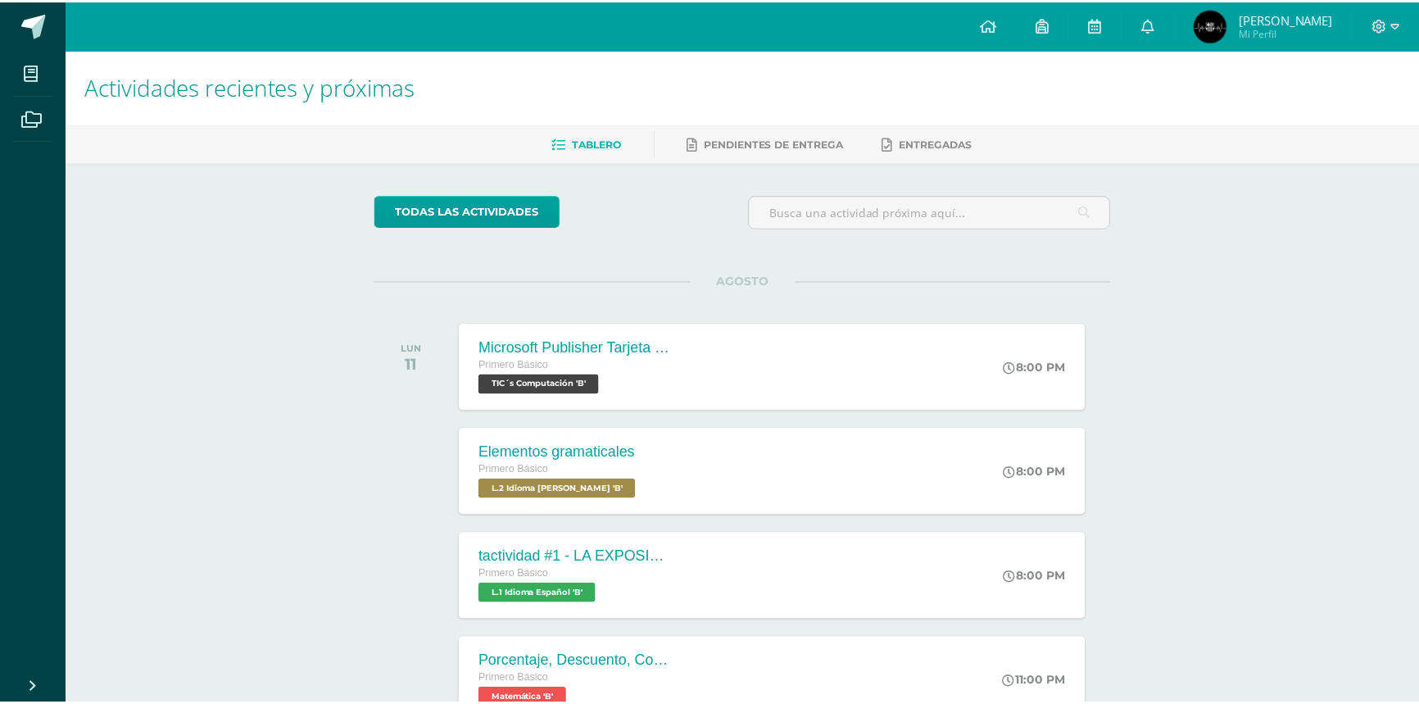
scroll to position [148, 0]
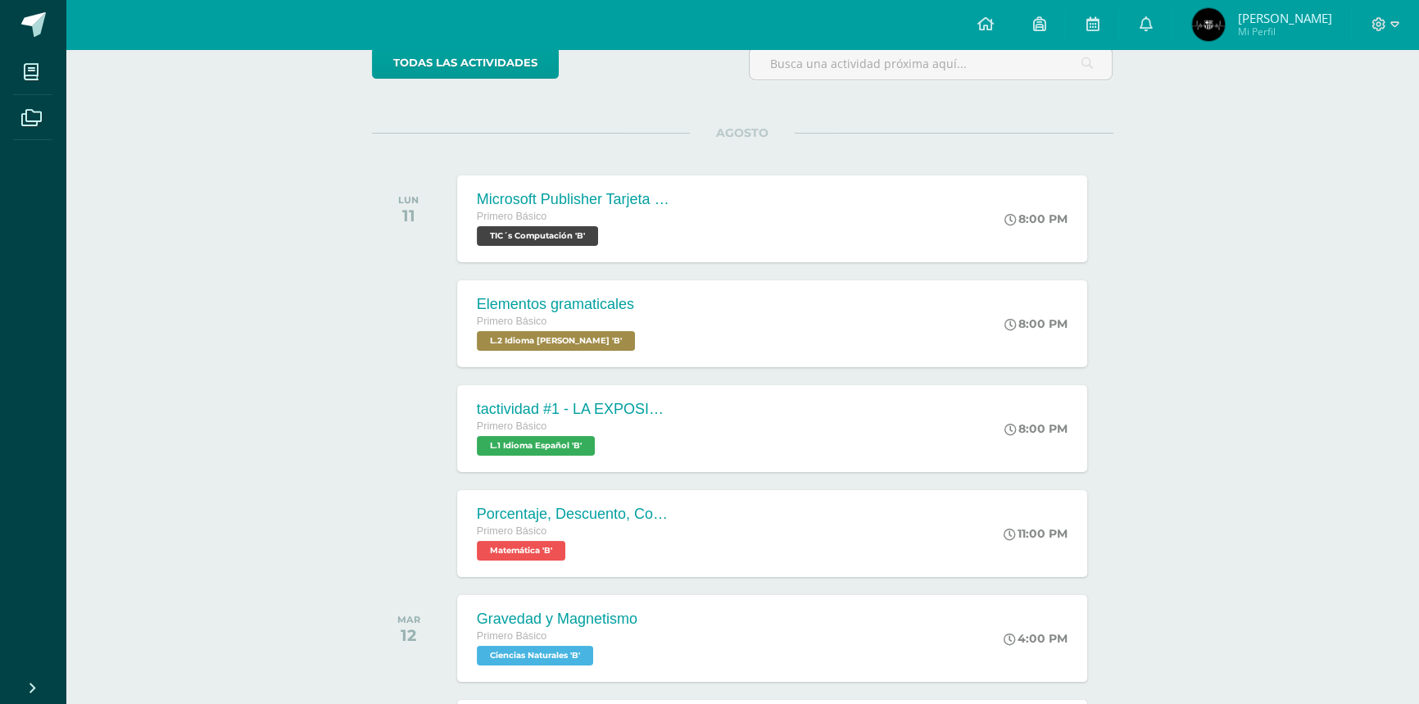
click at [1377, 24] on icon at bounding box center [1378, 24] width 15 height 15
click at [1342, 120] on link "Cerrar sesión" at bounding box center [1333, 113] width 129 height 24
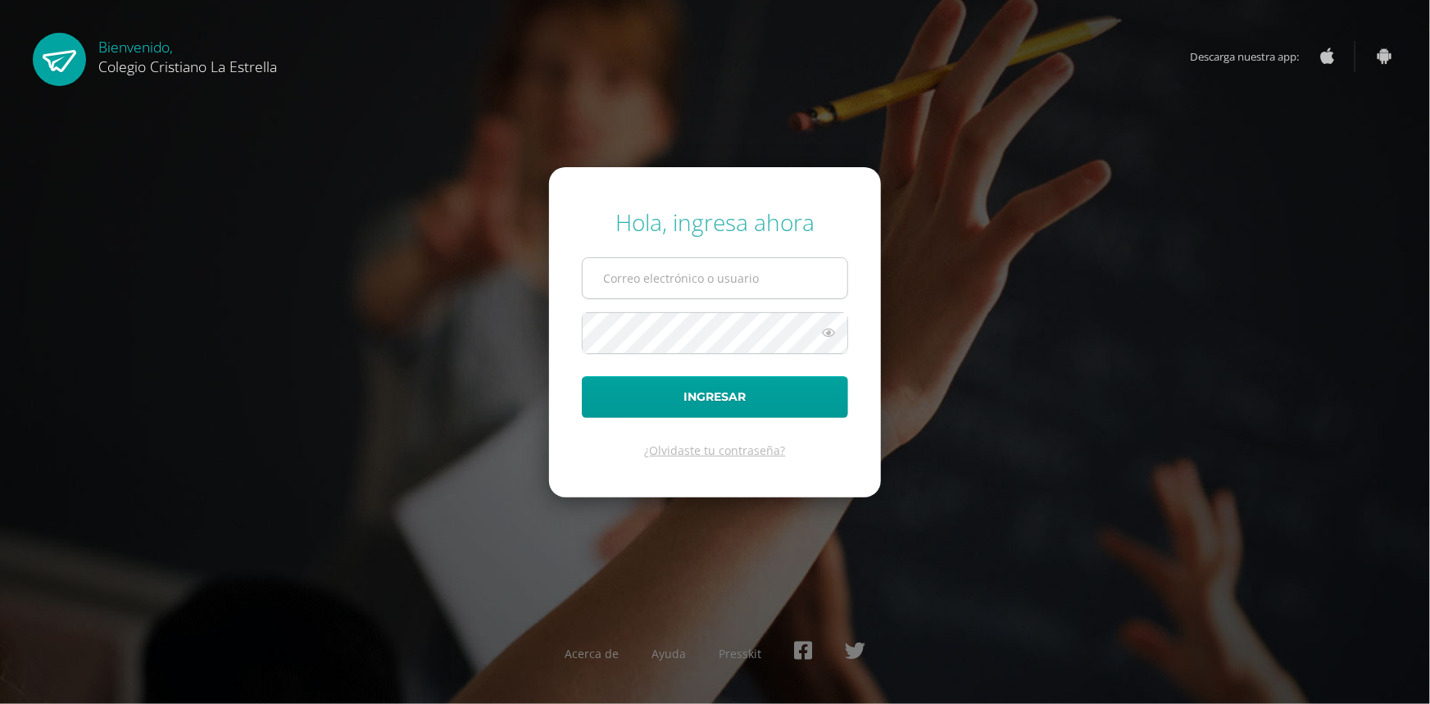
click at [750, 279] on input "text" at bounding box center [714, 278] width 265 height 40
type input "[EMAIL_ADDRESS][DOMAIN_NAME]"
click at [582, 376] on button "Ingresar" at bounding box center [715, 397] width 266 height 42
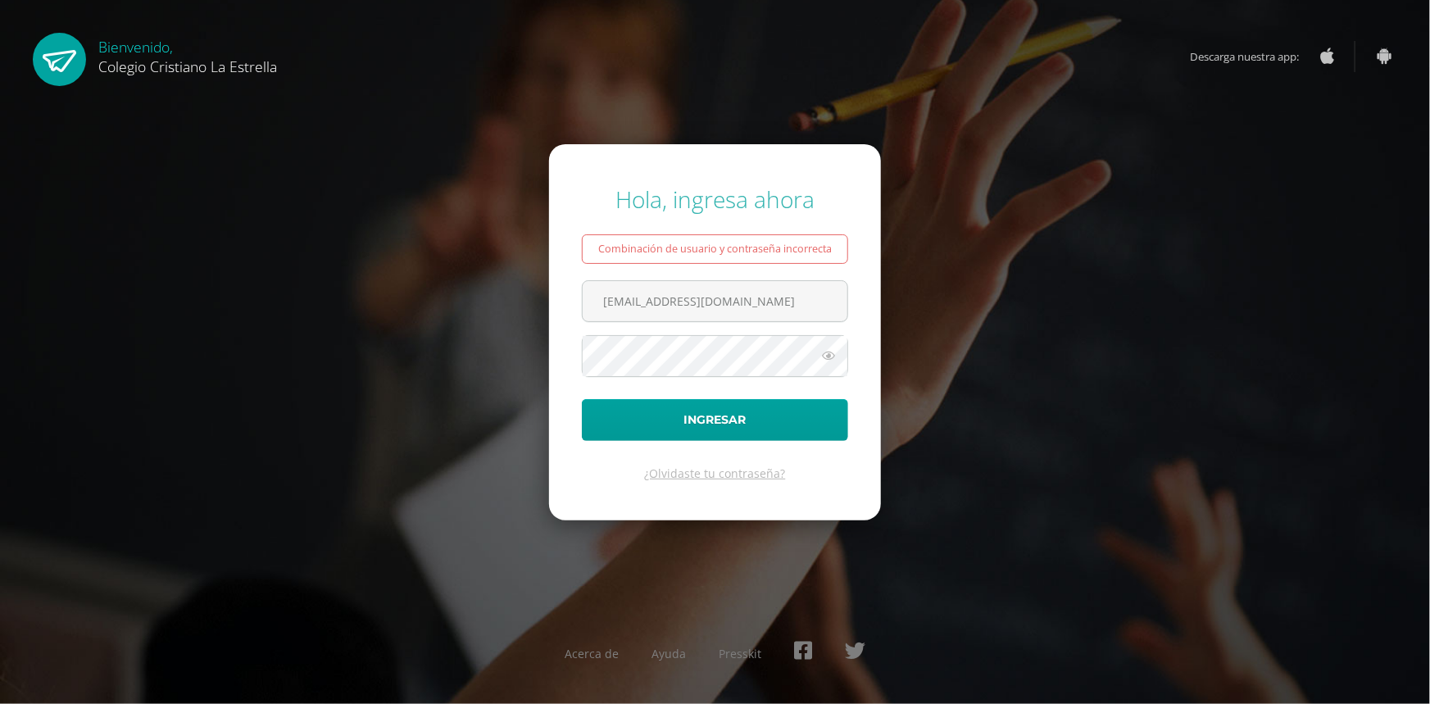
type input "333@laestrella.edu.gtl"
click at [582, 399] on button "Ingresar" at bounding box center [715, 420] width 266 height 42
type input "333@laestrella.edu.gtl"
click at [582, 399] on button "Ingresar" at bounding box center [715, 420] width 266 height 42
drag, startPoint x: 758, startPoint y: 290, endPoint x: 0, endPoint y: 421, distance: 769.0
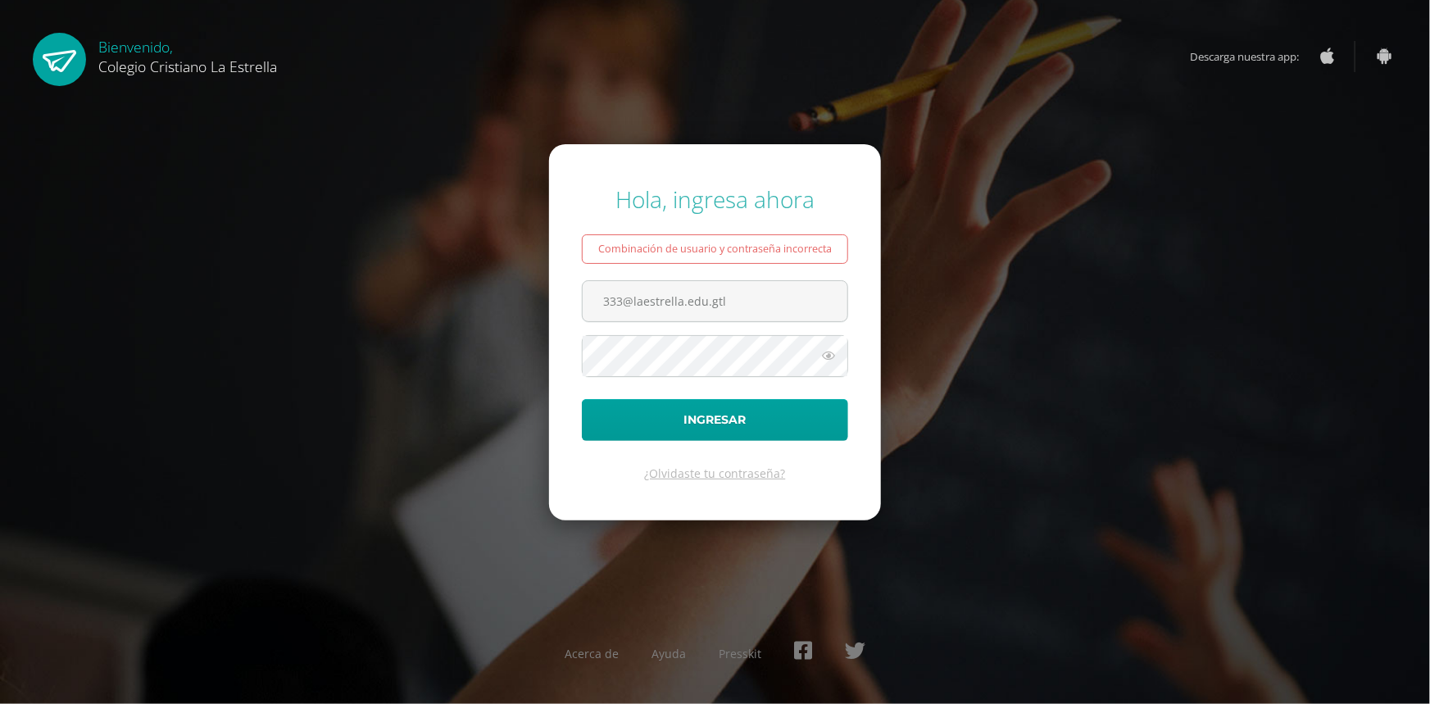
click at [15, 406] on div "Hola, ingresa ahora Combinación de usuario y contraseña incorrecta 333@laestrel…" at bounding box center [714, 351] width 1443 height 362
drag, startPoint x: 643, startPoint y: 309, endPoint x: 605, endPoint y: 302, distance: 38.2
click at [605, 302] on input "text" at bounding box center [714, 301] width 265 height 40
type input "847@laestrella.edu.gt"
drag, startPoint x: 708, startPoint y: 292, endPoint x: 25, endPoint y: 396, distance: 691.2
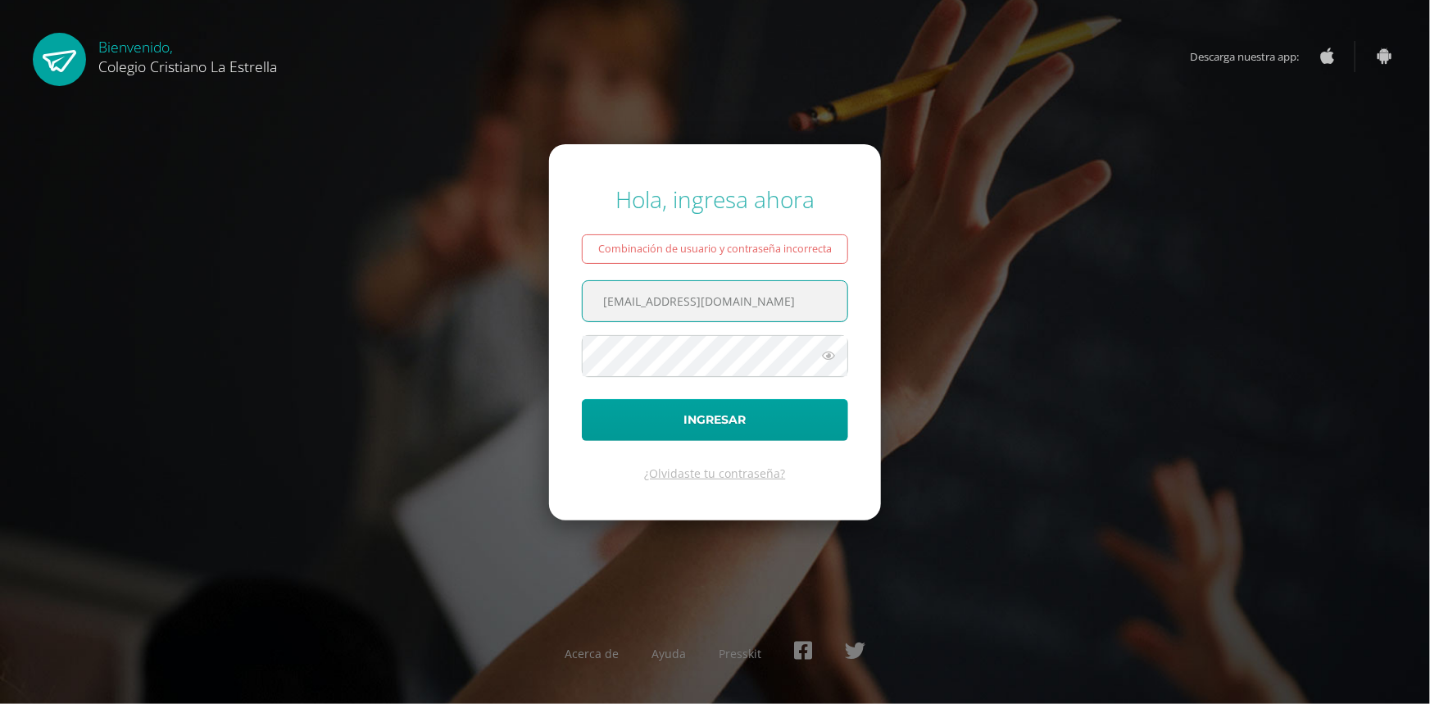
click at [0, 388] on div "Hola, ingresa ahora Combinación de usuario y contraseña incorrecta 847@laestrel…" at bounding box center [714, 351] width 1443 height 362
click at [731, 294] on input "text" at bounding box center [714, 301] width 265 height 40
type input "333@laestrella.edu.gt"
click at [582, 399] on button "Ingresar" at bounding box center [715, 420] width 266 height 42
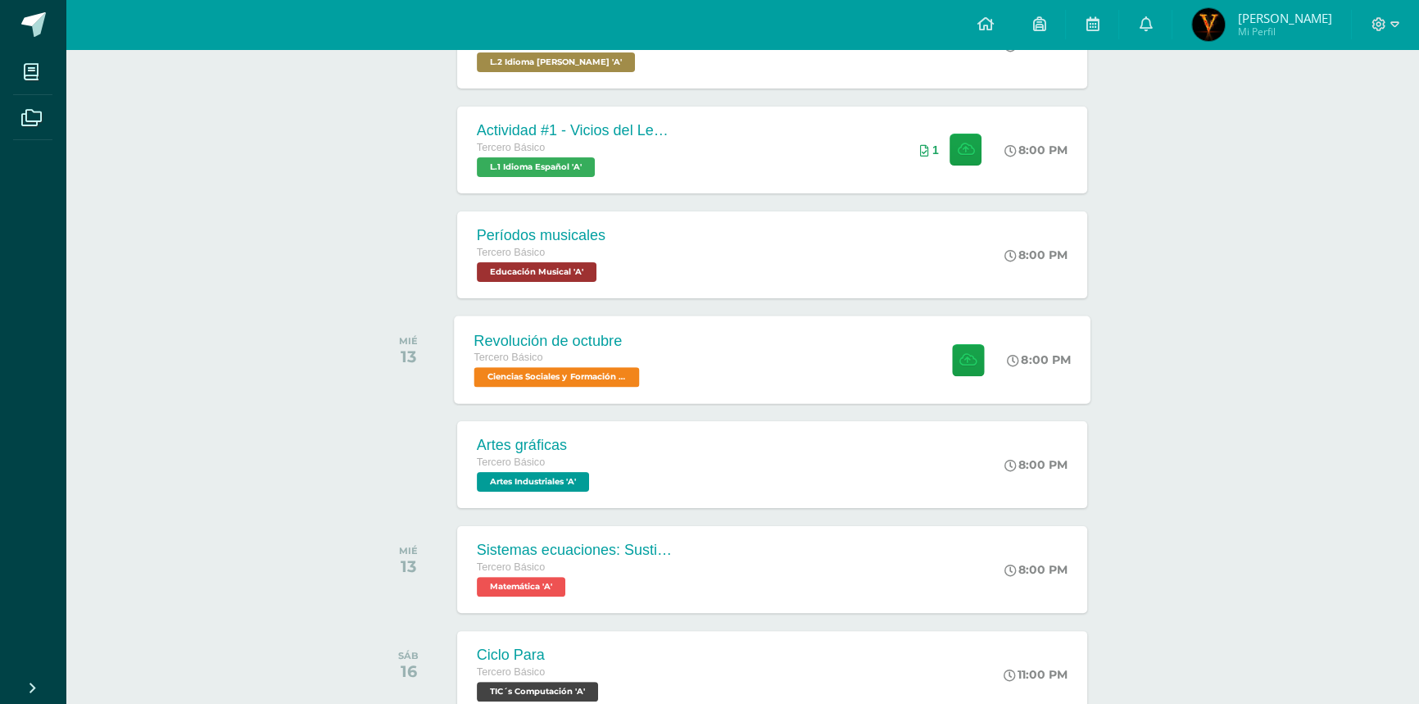
scroll to position [446, 0]
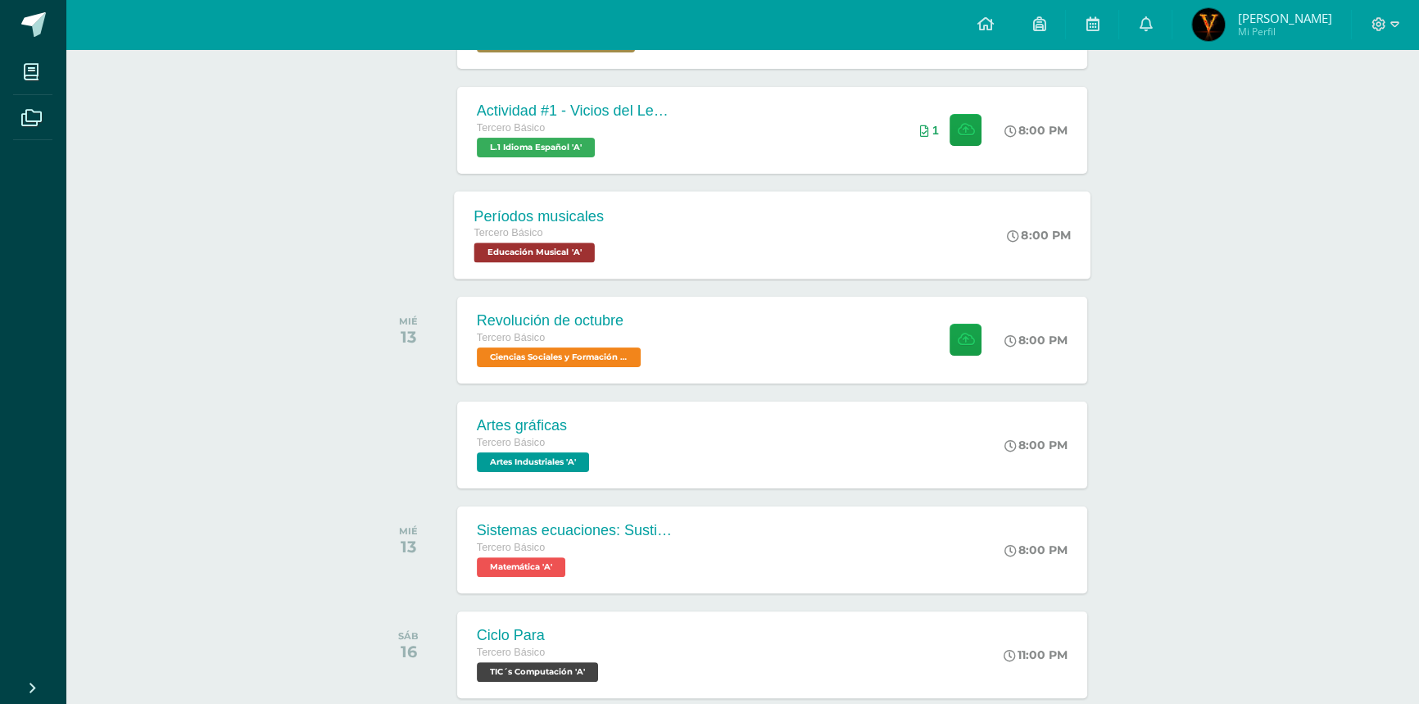
click at [631, 206] on div "Períodos musicales Tercero Básico Educación Musical 'A' 8:00 PM Períodos musica…" at bounding box center [772, 235] width 637 height 88
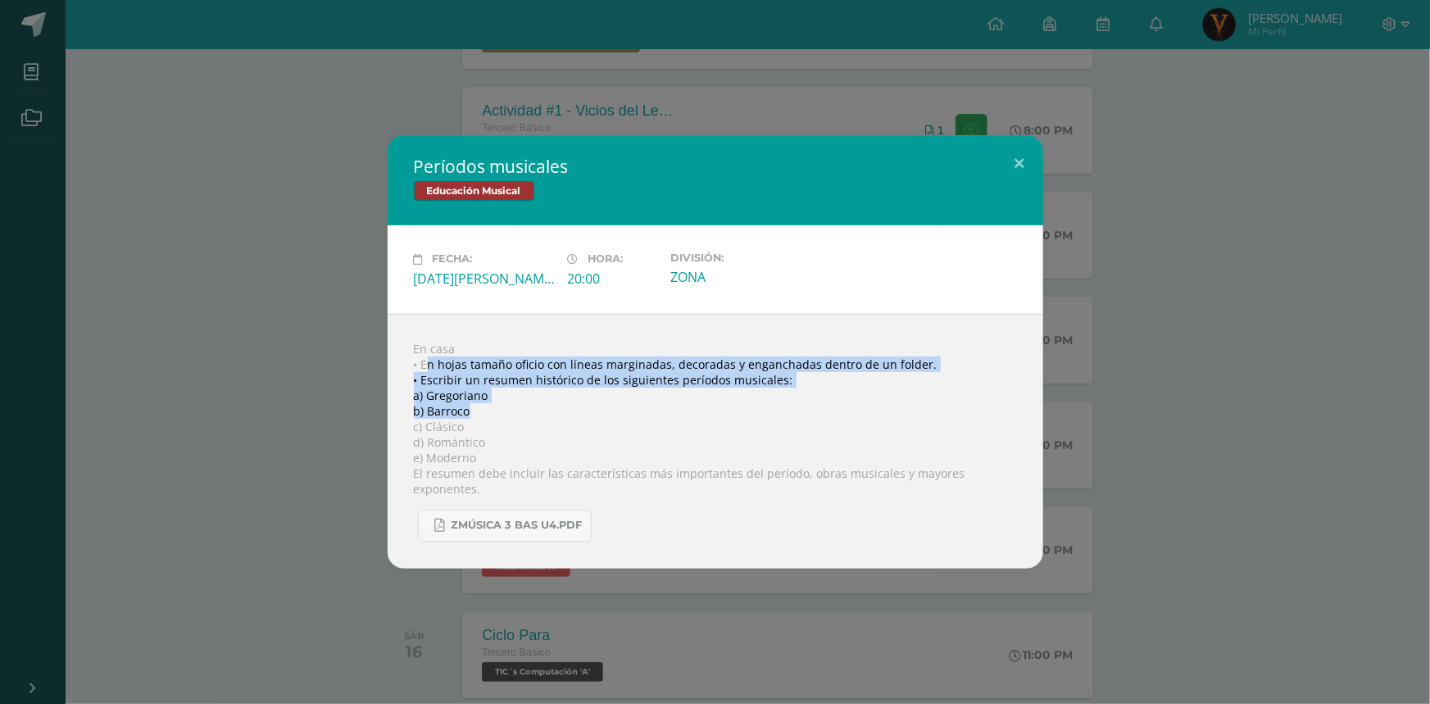
drag, startPoint x: 424, startPoint y: 377, endPoint x: 975, endPoint y: 401, distance: 551.1
click at [963, 411] on div "En casa • En hojas tamaño oficio con líneas marginadas, decoradas y enganchadas…" at bounding box center [714, 441] width 655 height 255
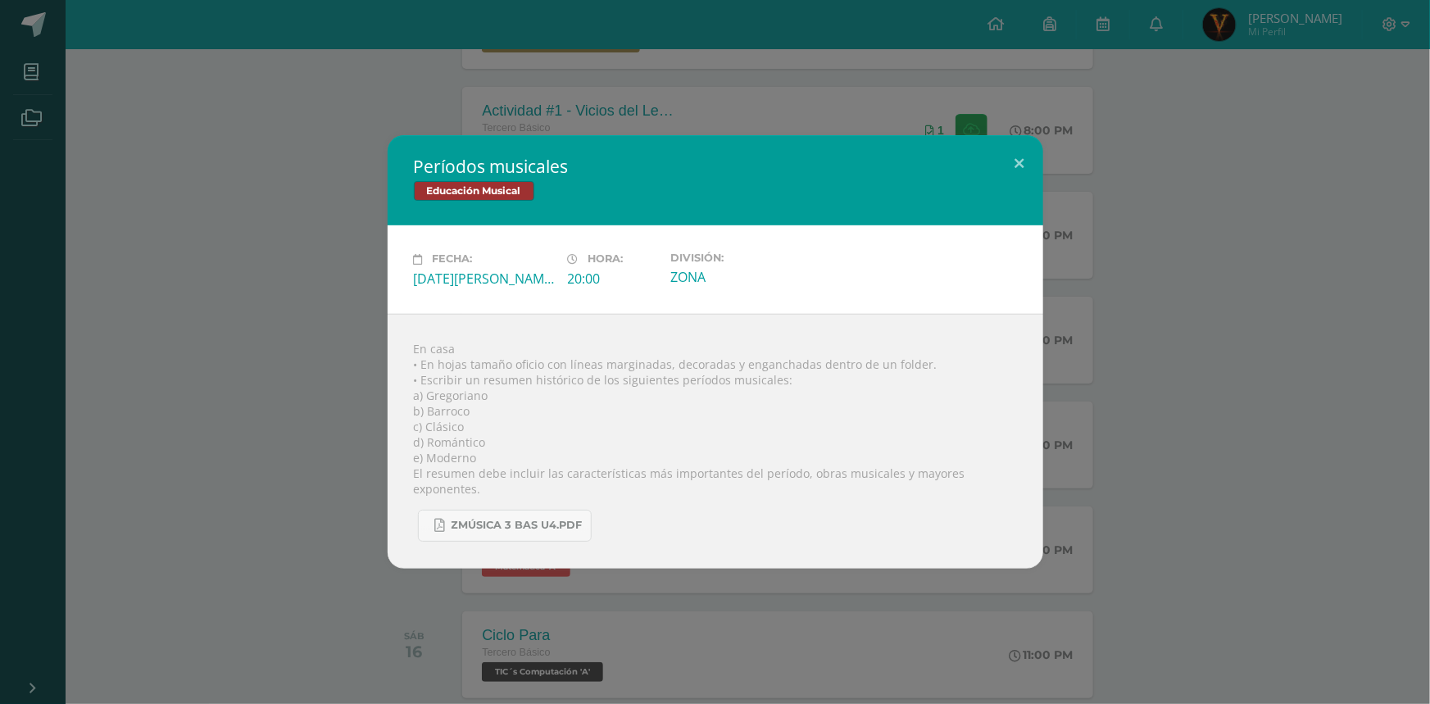
click at [1103, 310] on div "Períodos musicales Educación Musical Fecha: [DATE][PERSON_NAME] Hora: 20:00 Div…" at bounding box center [715, 351] width 1416 height 433
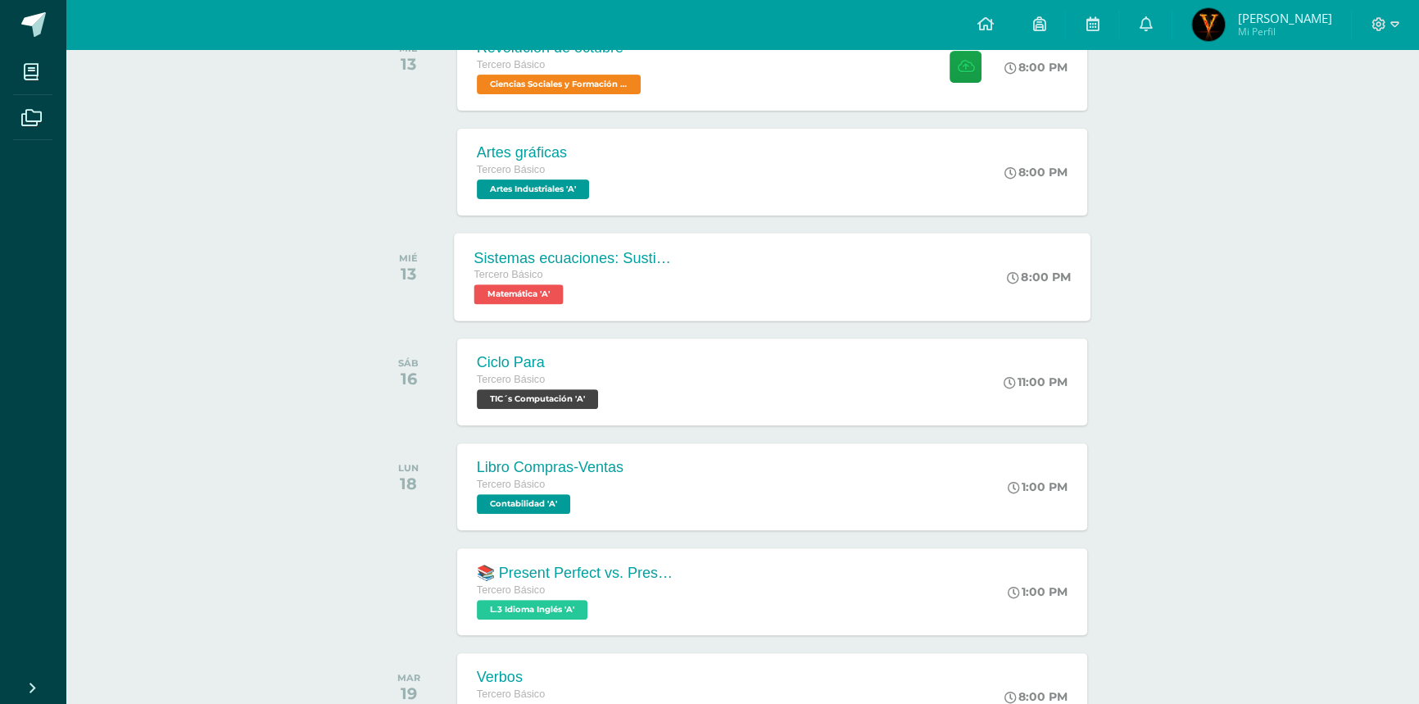
scroll to position [745, 0]
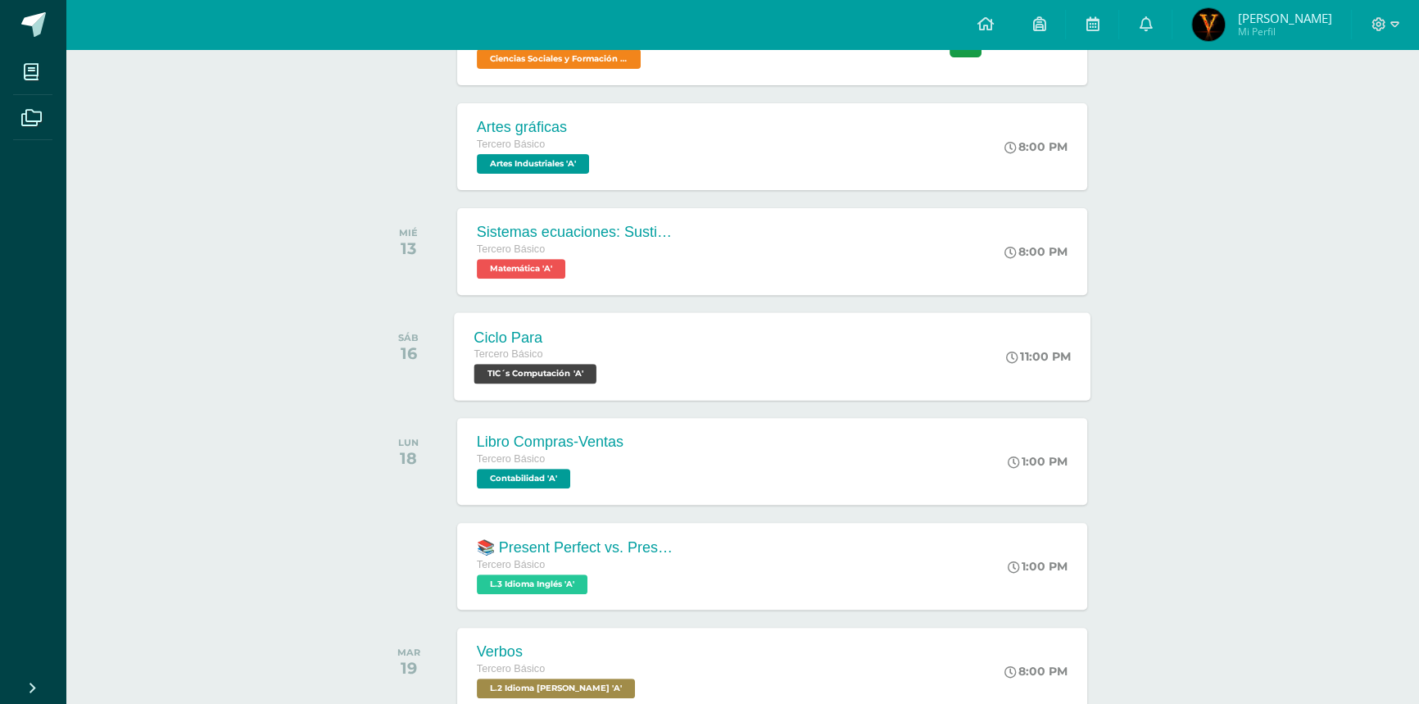
click at [599, 360] on div "Tercero Básico" at bounding box center [537, 355] width 127 height 18
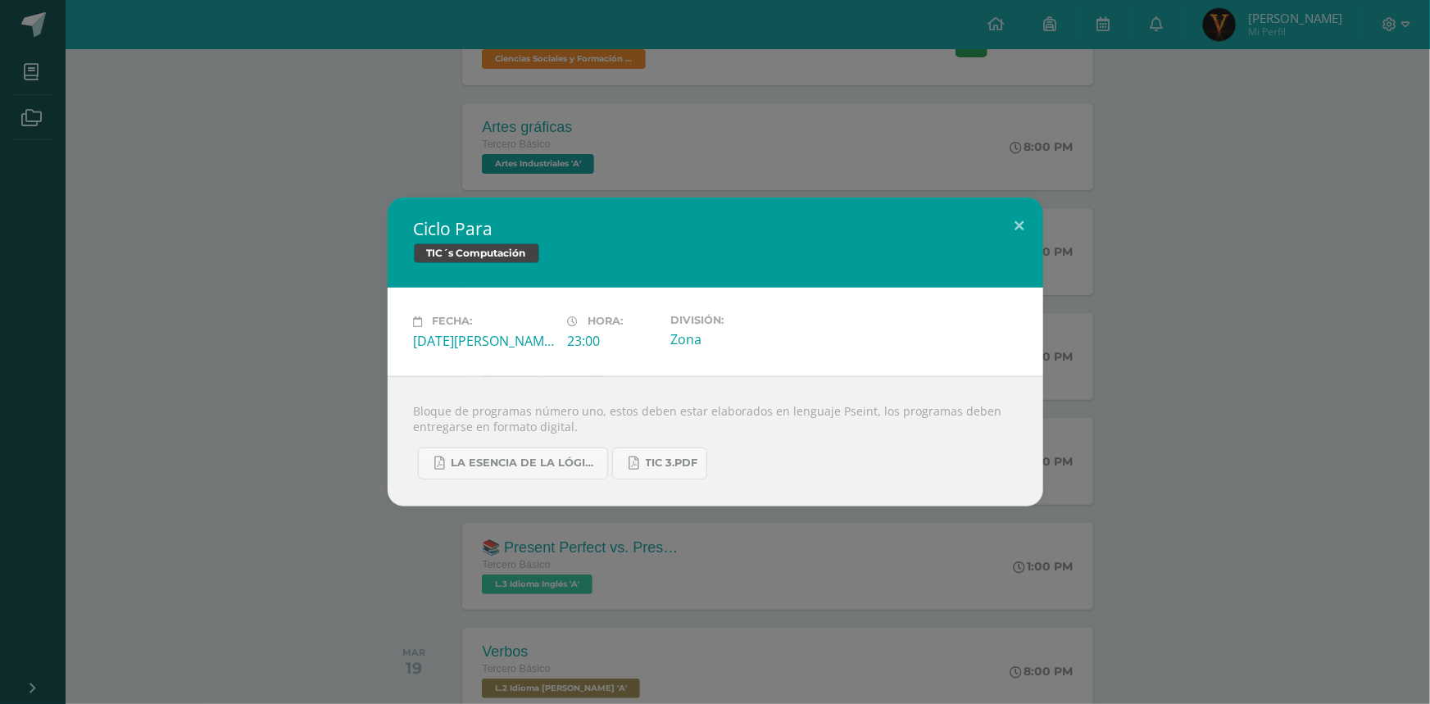
click at [572, 533] on div "Ciclo Para TIC´s Computación Fecha: [DATE][PERSON_NAME] Hora: 23:00 División: Z…" at bounding box center [715, 352] width 1430 height 704
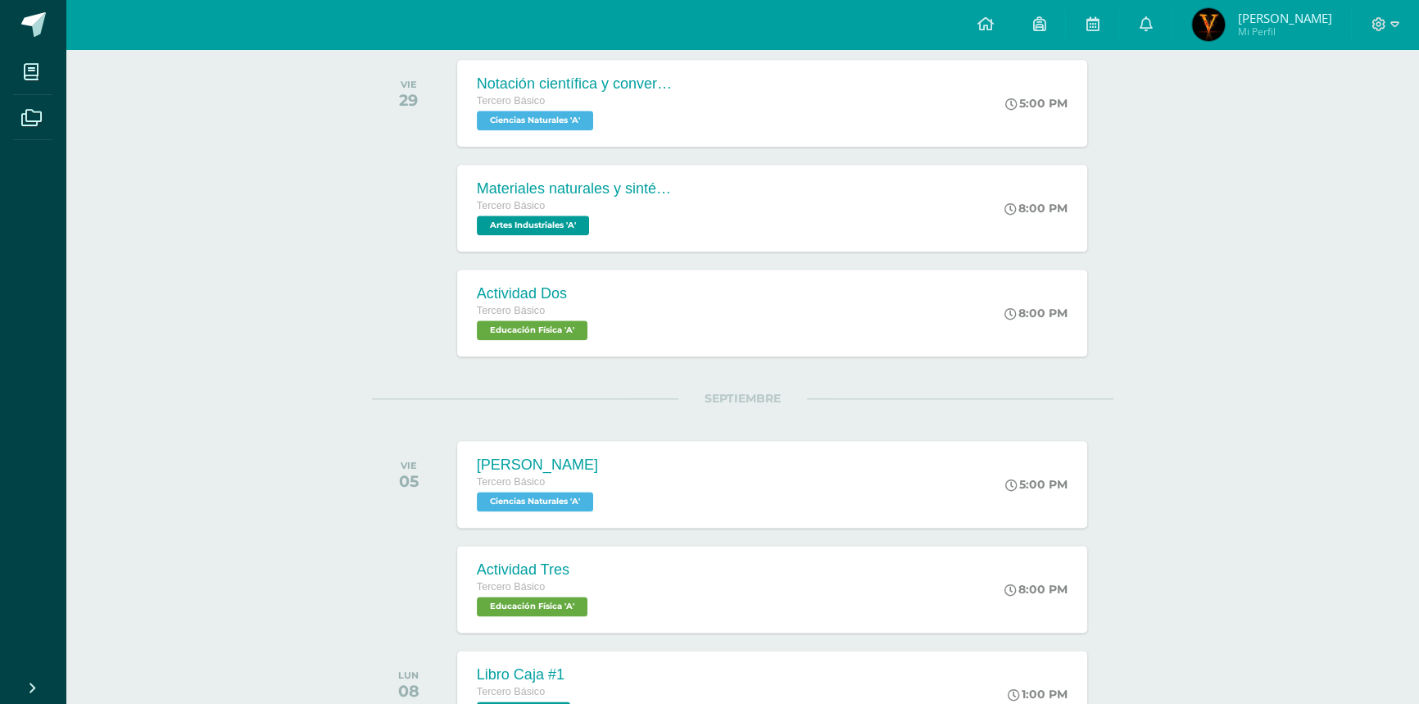
scroll to position [1944, 0]
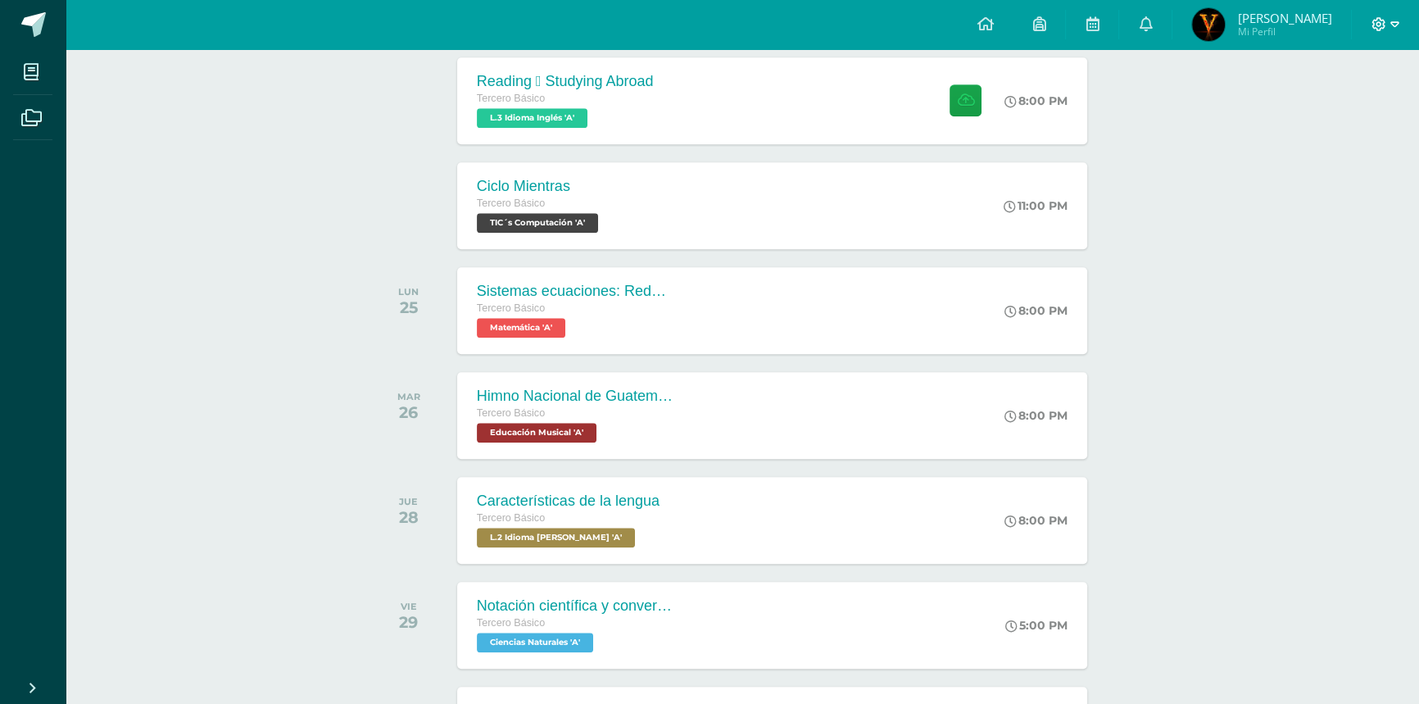
click at [1378, 24] on icon at bounding box center [1378, 24] width 15 height 15
click at [1352, 120] on link "Cerrar sesión" at bounding box center [1333, 113] width 129 height 24
